Goal: Check status: Check status

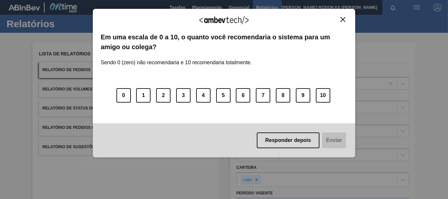
scroll to position [90, 0]
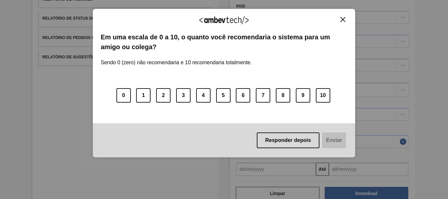
click at [341, 22] on img "Close" at bounding box center [342, 19] width 5 height 5
click at [341, 18] on img "Close" at bounding box center [342, 19] width 5 height 5
click at [343, 18] on img "Close" at bounding box center [342, 19] width 5 height 5
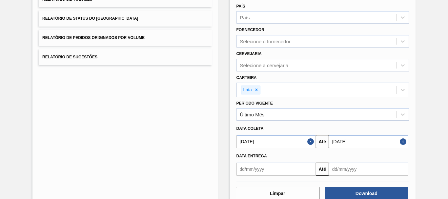
click at [266, 64] on div "Selecione a cervejaria" at bounding box center [264, 65] width 49 height 6
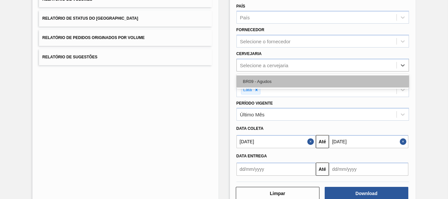
click at [251, 84] on div "BR09 - Agudos" at bounding box center [322, 81] width 172 height 12
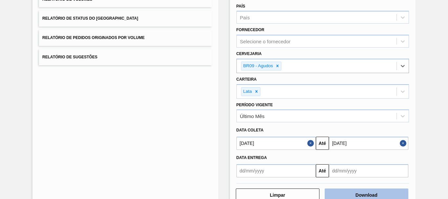
click at [344, 194] on button "Download" at bounding box center [367, 195] width 84 height 13
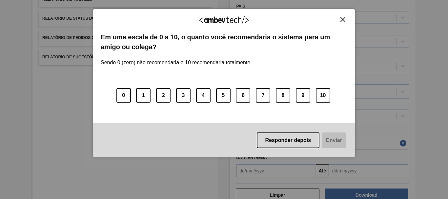
click at [342, 17] on img "Close" at bounding box center [342, 19] width 5 height 5
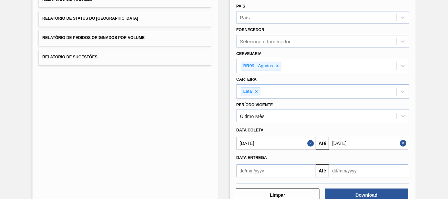
scroll to position [0, 0]
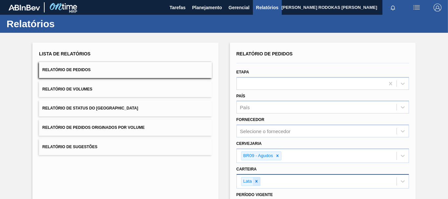
click at [257, 181] on icon at bounding box center [256, 181] width 5 height 5
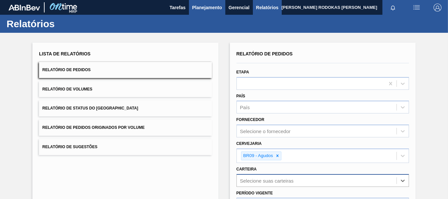
click at [204, 9] on span "Planejamento" at bounding box center [207, 8] width 30 height 8
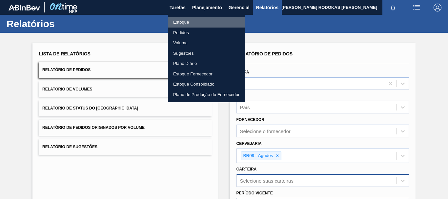
click at [198, 23] on li "Estoque" at bounding box center [206, 22] width 77 height 10
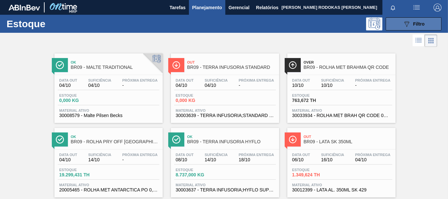
click at [403, 26] on icon "089F7B8B-B2A5-4AFE-B5C0-19BA573D28AC" at bounding box center [407, 24] width 8 height 8
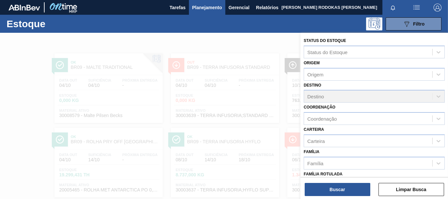
scroll to position [114, 0]
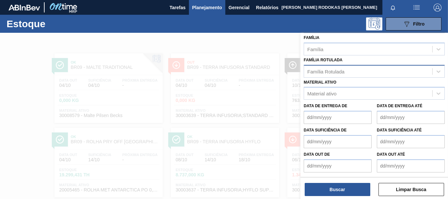
click at [327, 72] on div "Família Rotulada" at bounding box center [325, 72] width 37 height 6
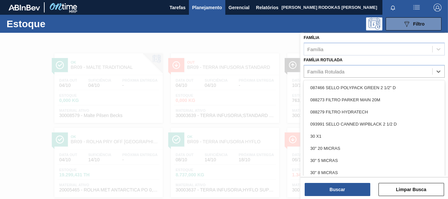
click at [330, 79] on div "Material ativo Material ativo" at bounding box center [374, 89] width 141 height 22
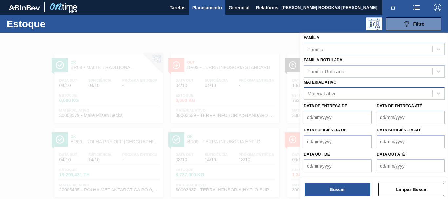
click at [333, 93] on div "Material ativo" at bounding box center [321, 94] width 29 height 6
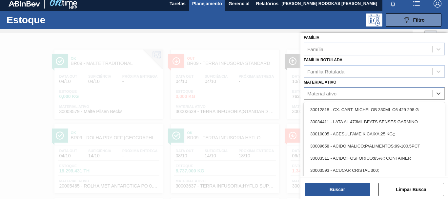
scroll to position [4, 0]
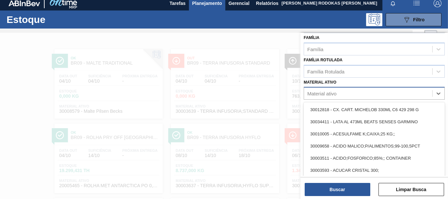
paste ativo "30033934"
type ativo "30033934"
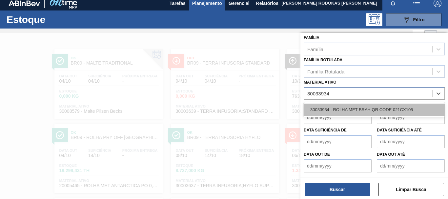
click at [400, 107] on div "30033934 - ROLHA MET BRAH QR CODE 021CX105" at bounding box center [374, 110] width 141 height 12
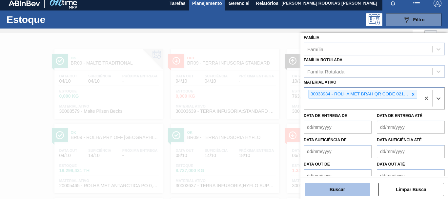
click at [342, 189] on button "Buscar" at bounding box center [338, 189] width 66 height 13
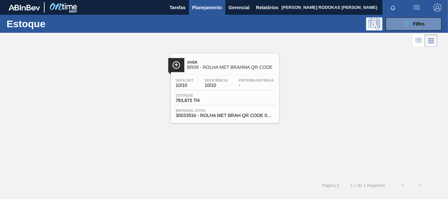
click at [266, 107] on div "Data out 10/10 Suficiência 10/10 Próxima Entrega - Estoque 763,672 TH Material …" at bounding box center [225, 97] width 108 height 45
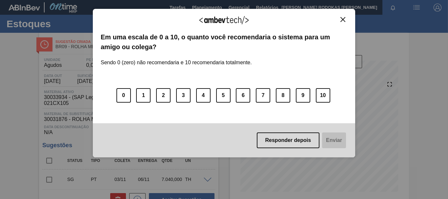
click at [343, 21] on img "Close" at bounding box center [342, 19] width 5 height 5
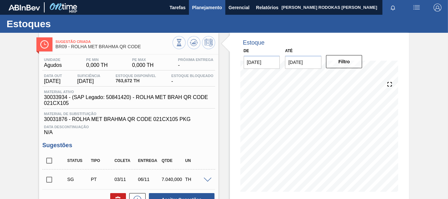
click at [212, 10] on span "Planejamento" at bounding box center [207, 8] width 30 height 8
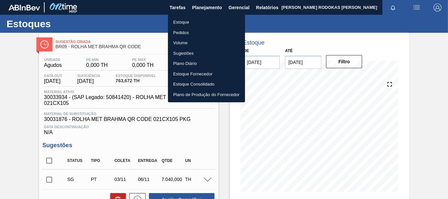
click at [193, 24] on li "Estoque" at bounding box center [206, 22] width 77 height 10
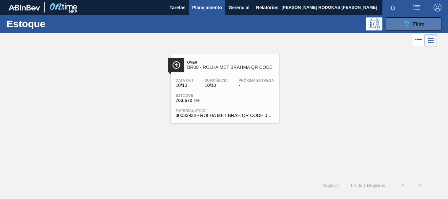
click at [417, 26] on span "Filtro" at bounding box center [418, 23] width 11 height 5
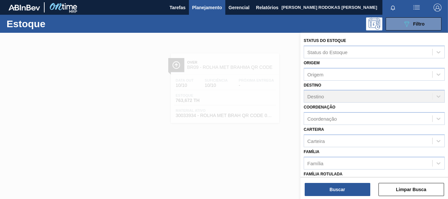
scroll to position [124, 0]
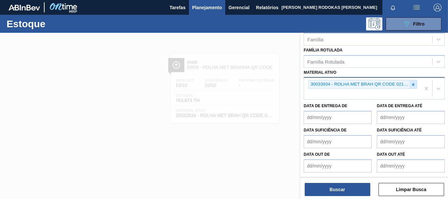
click at [411, 83] on icon at bounding box center [413, 84] width 5 height 5
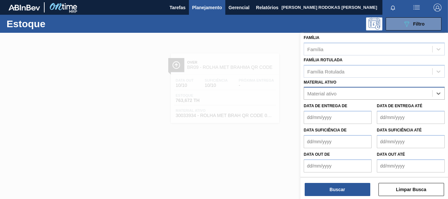
paste ativo "30012535"
type ativo "30012535"
click at [384, 103] on div "30012535 - FILME C. 770X65 BC 350ML C12 429" at bounding box center [374, 109] width 141 height 15
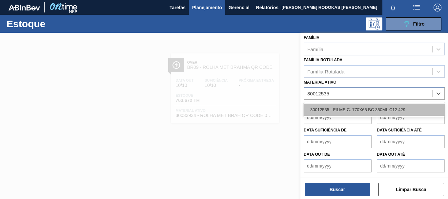
click at [383, 104] on div "30012535 - FILME C. 770X65 BC 350ML C12 429" at bounding box center [374, 110] width 141 height 12
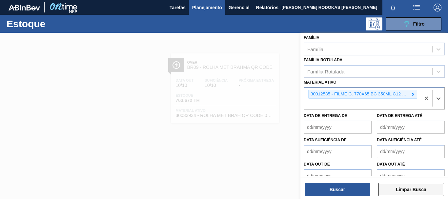
scroll to position [124, 0]
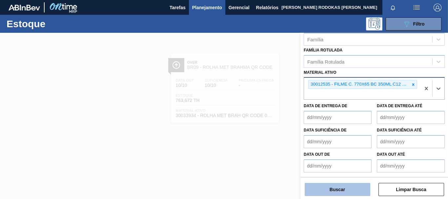
click at [353, 190] on button "Buscar" at bounding box center [338, 189] width 66 height 13
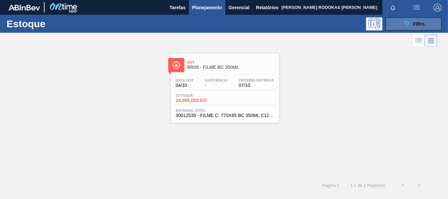
click at [414, 17] on button "089F7B8B-B2A5-4AFE-B5C0-19BA573D28AC Filtro" at bounding box center [414, 23] width 56 height 13
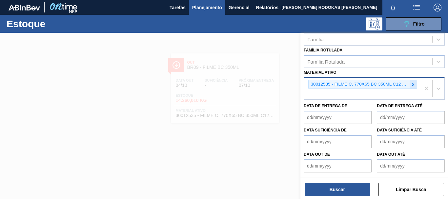
click at [411, 85] on icon at bounding box center [413, 84] width 5 height 5
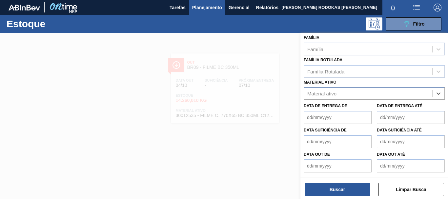
paste ativo "30002268"
type ativo "30002268"
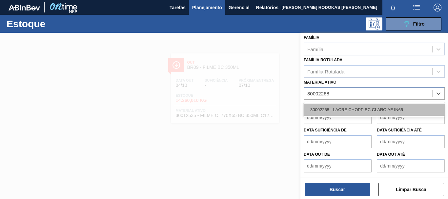
click at [358, 107] on div "30002268 - LACRE CHOPP BC CLARO AF IN65" at bounding box center [374, 110] width 141 height 12
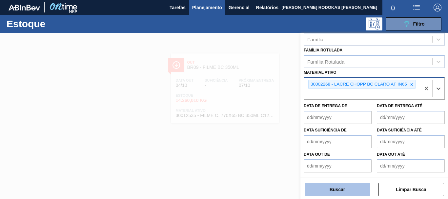
click at [338, 189] on button "Buscar" at bounding box center [338, 189] width 66 height 13
